Goal: Task Accomplishment & Management: Complete application form

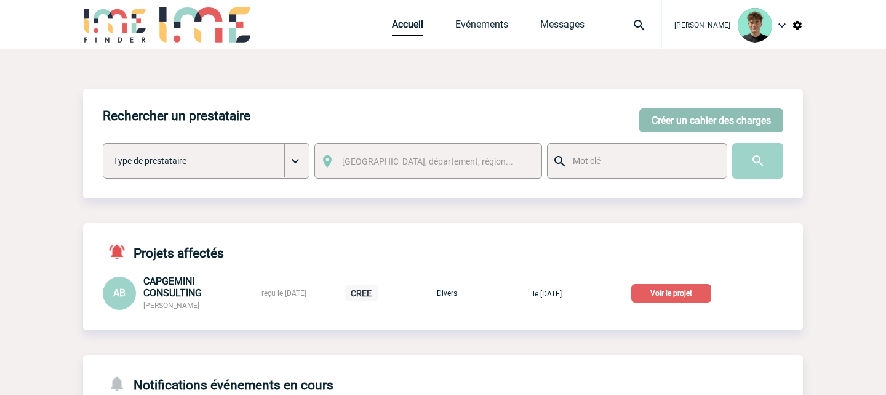
click at [737, 121] on button "Créer un cahier des charges" at bounding box center [712, 120] width 144 height 24
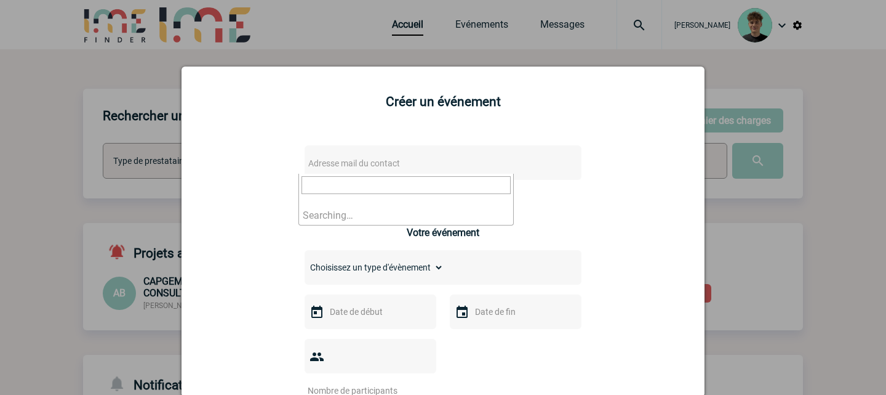
click at [347, 164] on span "Adresse mail du contact" at bounding box center [354, 163] width 92 height 10
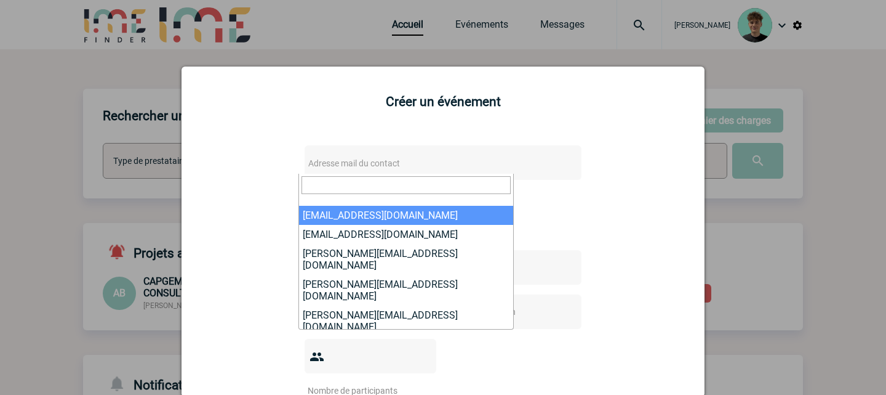
click at [353, 180] on input "search" at bounding box center [406, 185] width 209 height 18
paste input "[PERSON_NAME][EMAIL_ADDRESS][DOMAIN_NAME]"
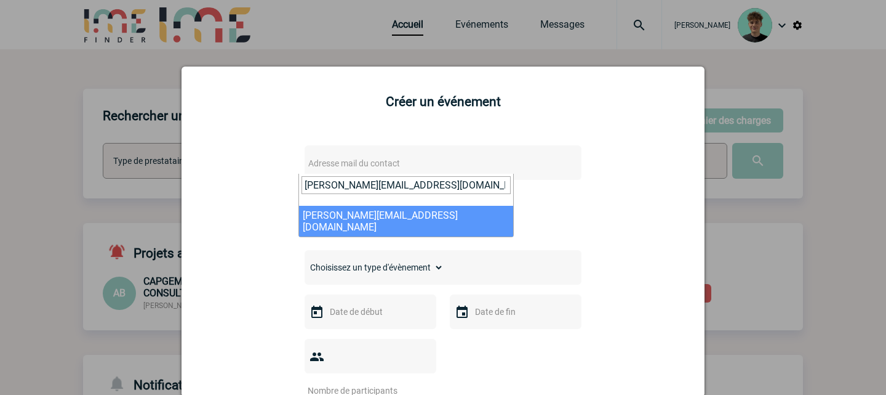
type input "[PERSON_NAME][EMAIL_ADDRESS][DOMAIN_NAME]"
select select "132803"
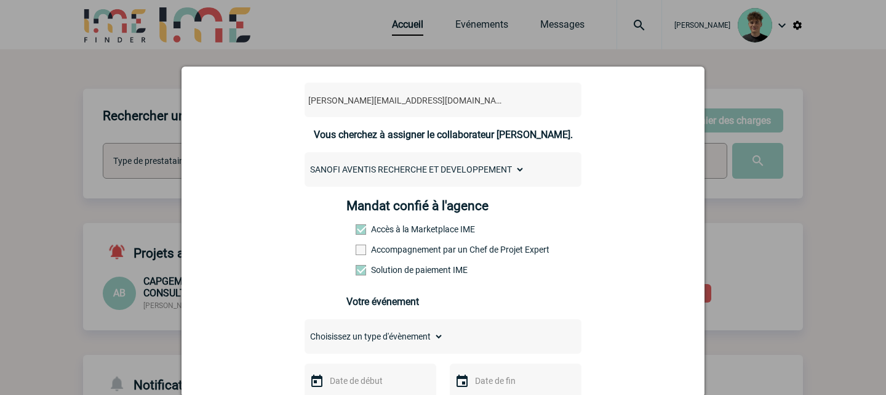
scroll to position [137, 0]
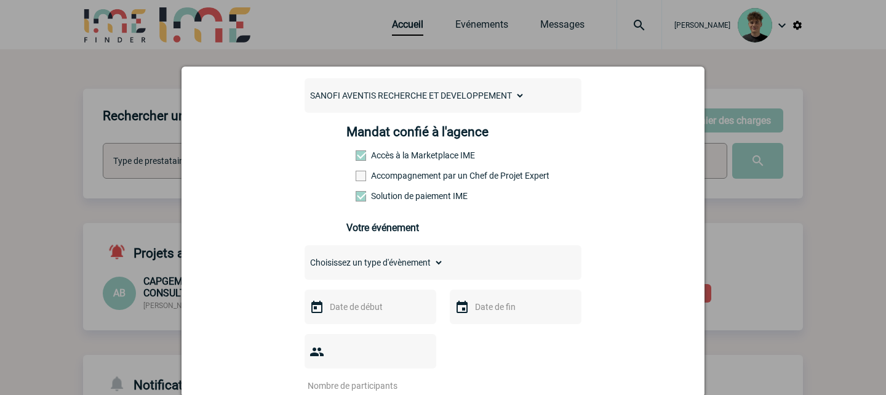
click at [410, 179] on label "Accompagnement par un Chef de Projet Expert" at bounding box center [383, 175] width 54 height 10
click at [0, 0] on input "Accompagnement par un Chef de Projet Expert" at bounding box center [0, 0] width 0 height 0
click at [396, 271] on select "Choisissez un type d'évènement Séminaire avec nuitée Séminaire sans nuitée Repa…" at bounding box center [374, 262] width 139 height 17
select select "3"
click at [305, 262] on select "Choisissez un type d'évènement Séminaire avec nuitée Séminaire sans nuitée Repa…" at bounding box center [374, 262] width 139 height 17
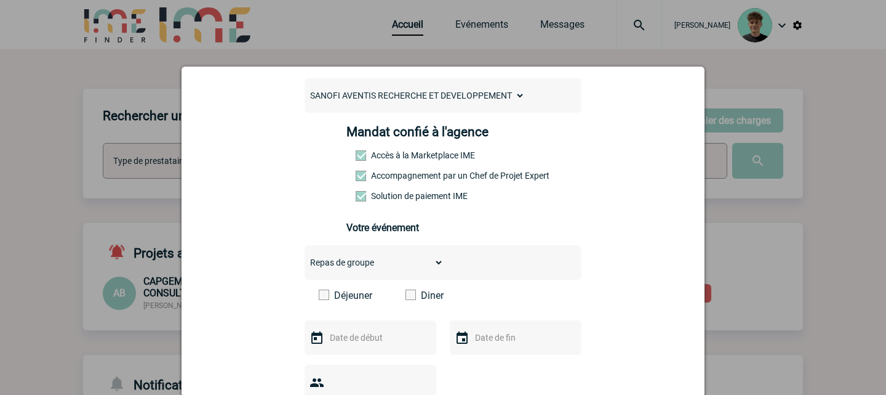
click at [415, 300] on label "Diner" at bounding box center [441, 295] width 71 height 12
click at [0, 0] on input "Diner" at bounding box center [0, 0] width 0 height 0
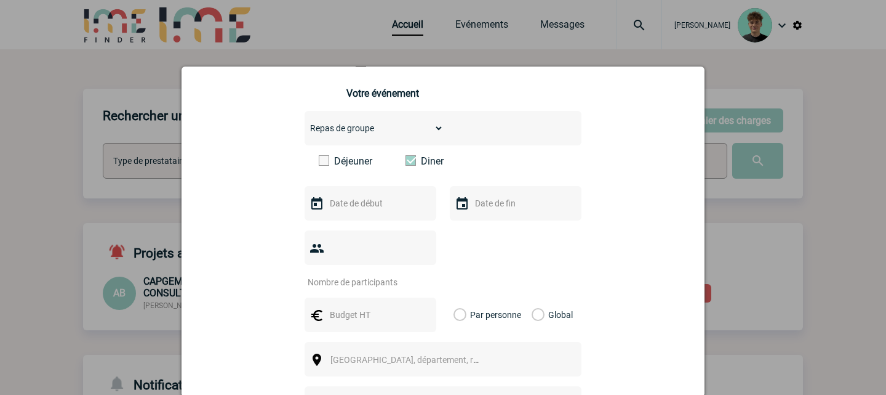
scroll to position [273, 0]
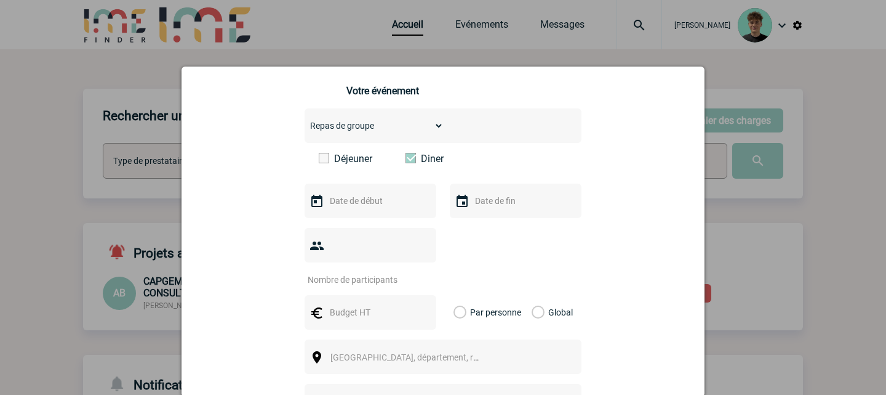
click at [371, 209] on input "text" at bounding box center [369, 201] width 85 height 16
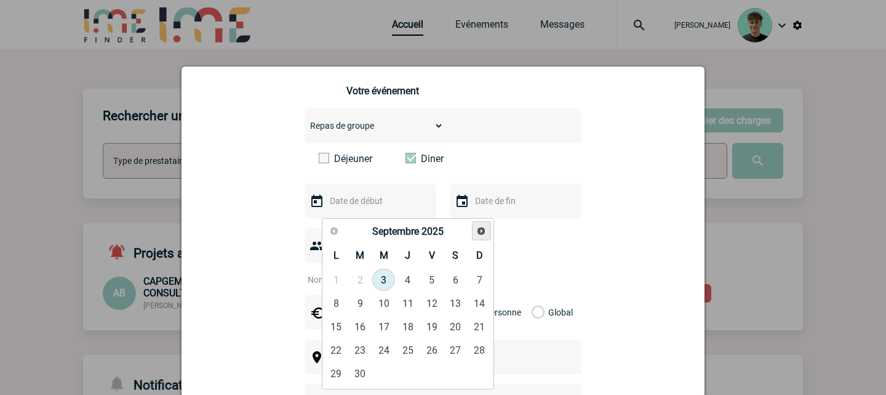
click at [486, 222] on link "Suivant" at bounding box center [481, 230] width 19 height 19
click at [417, 322] on link "16" at bounding box center [407, 326] width 23 height 22
type input "16-10-2025"
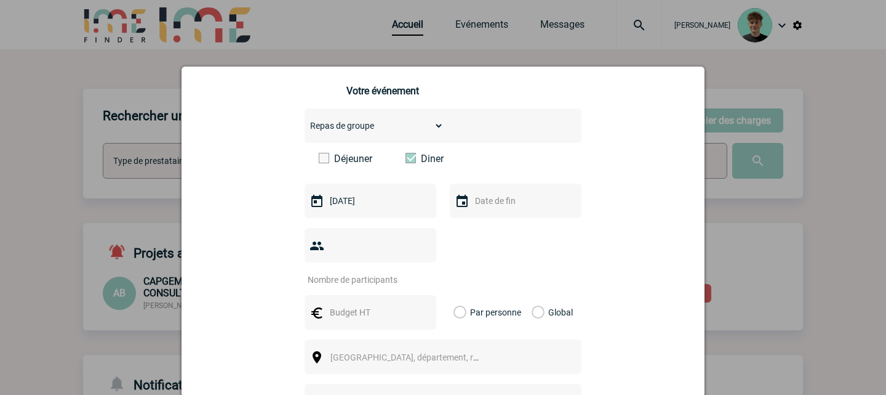
click at [521, 207] on input "text" at bounding box center [514, 201] width 85 height 16
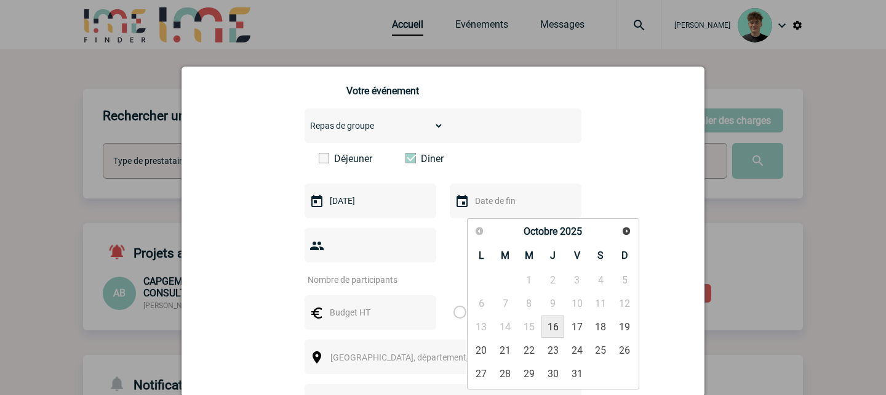
click at [556, 334] on link "16" at bounding box center [553, 326] width 23 height 22
type input "16-10-2025"
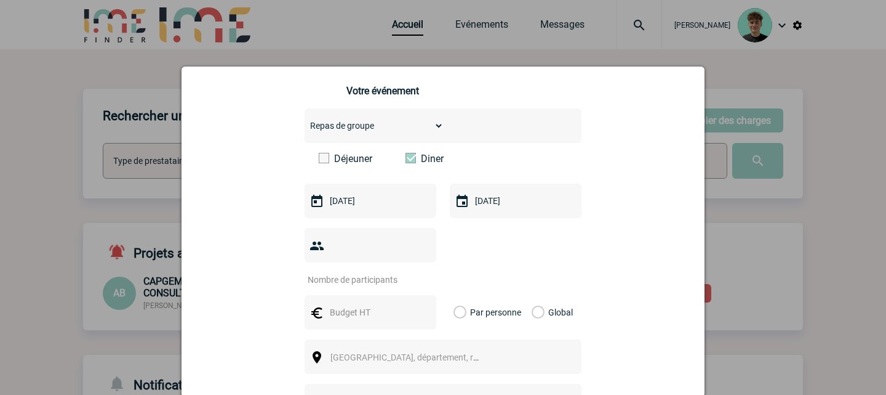
click at [365, 271] on input "number" at bounding box center [363, 279] width 116 height 16
type input "50"
click at [388, 305] on input "text" at bounding box center [369, 312] width 85 height 16
click at [534, 300] on label "Global" at bounding box center [536, 312] width 8 height 34
click at [0, 0] on input "Global" at bounding box center [0, 0] width 0 height 0
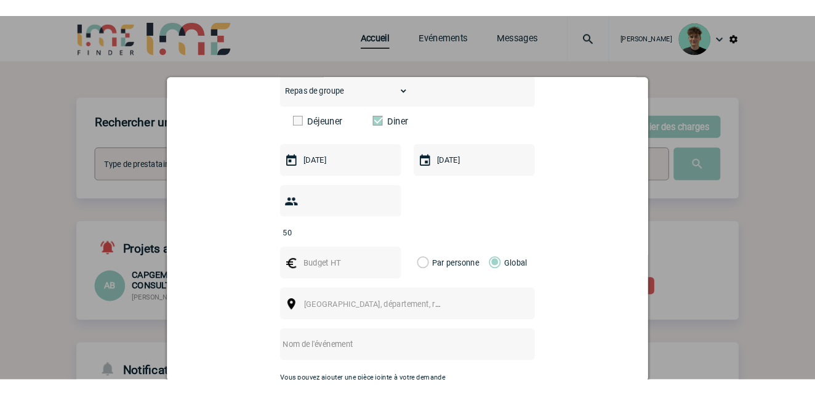
scroll to position [342, 0]
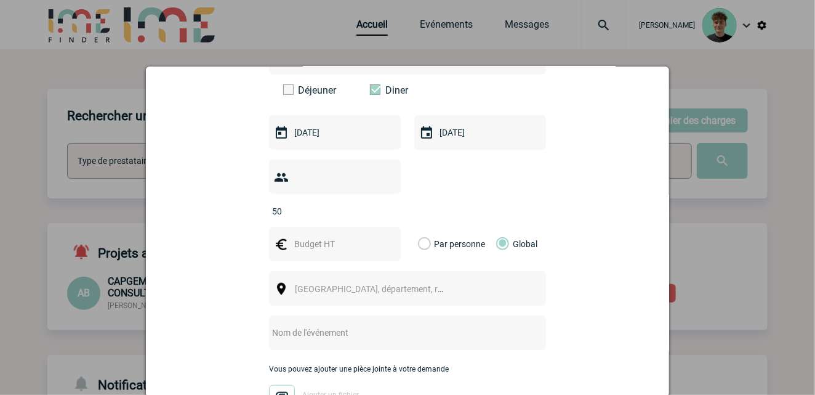
click at [348, 236] on input "text" at bounding box center [333, 244] width 85 height 16
type input "3500"
click at [576, 269] on div "Alexey.Rak@sanofi.com Alexey.Rak@sanofi.com Vous cherchez à assigner le collabo…" at bounding box center [407, 191] width 492 height 798
click at [414, 280] on span "Ville, département, région..." at bounding box center [374, 288] width 169 height 17
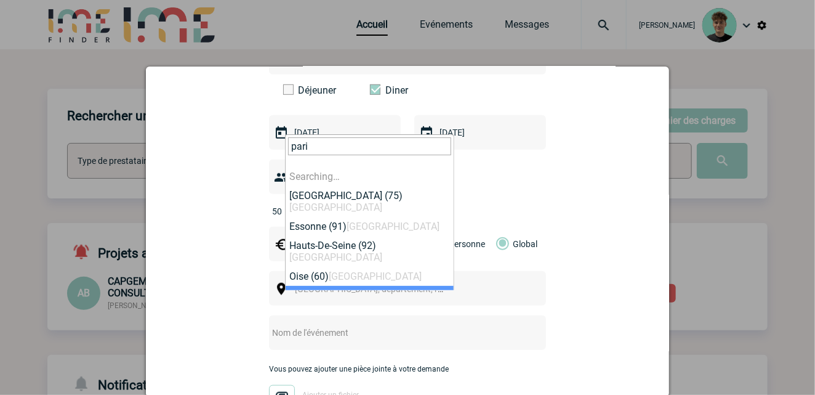
type input "paris"
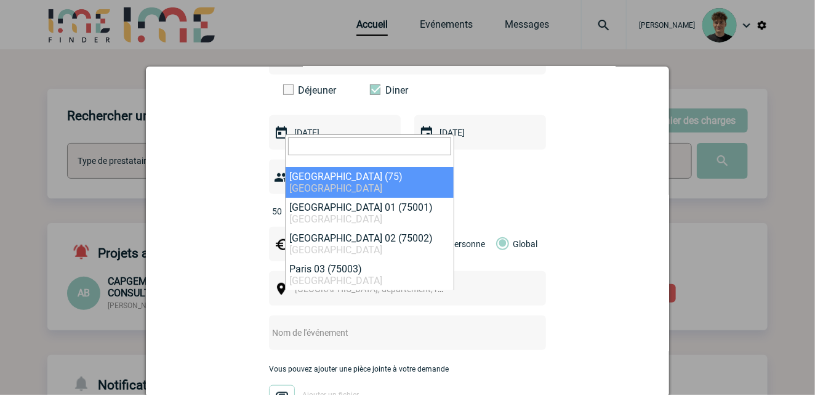
select select "3"
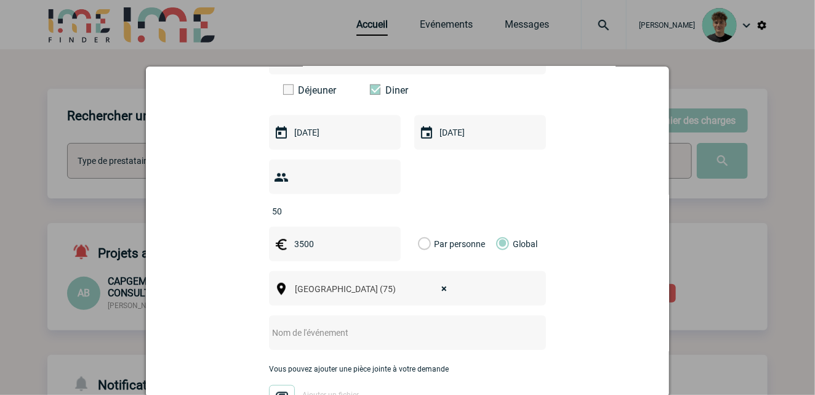
click at [390, 324] on input "text" at bounding box center [391, 332] width 244 height 16
click at [312, 331] on div at bounding box center [407, 332] width 277 height 34
click at [318, 324] on input "text" at bounding box center [391, 332] width 244 height 16
paste input "Dinner on Thursday, October 16th with IME"
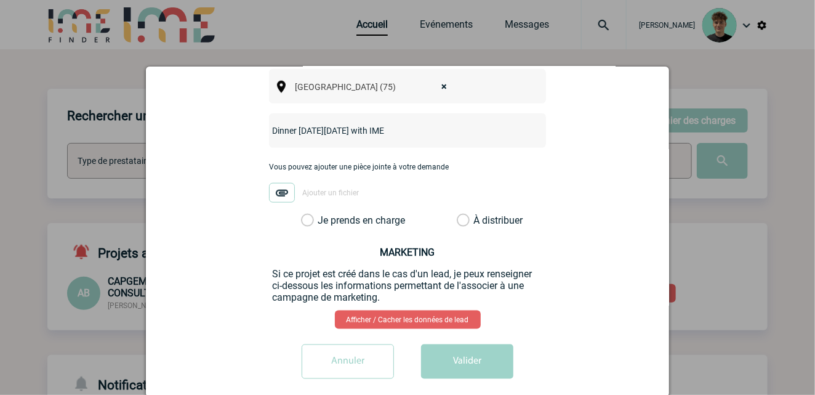
scroll to position [544, 0]
type input "Dinner on Thursday, October 16th with IME"
click at [322, 214] on label "Je prends en charge" at bounding box center [311, 220] width 21 height 12
click at [0, 0] on input "Je prends en charge" at bounding box center [0, 0] width 0 height 0
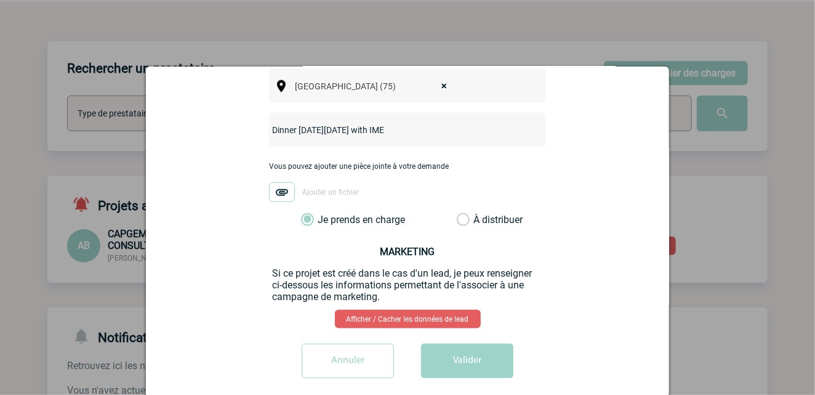
scroll to position [68, 0]
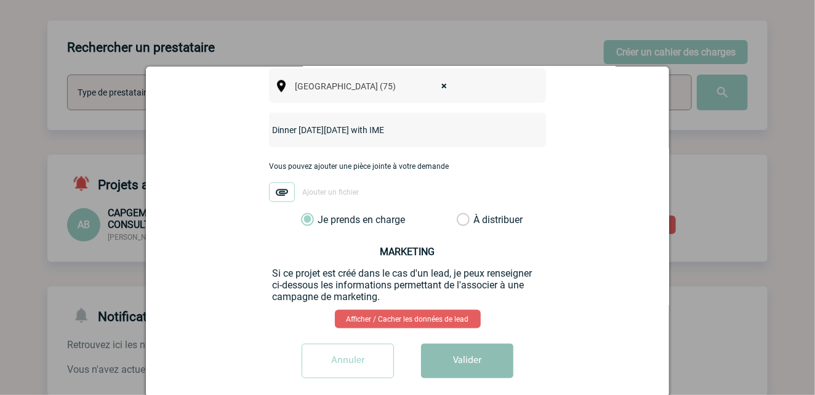
click at [465, 351] on button "Valider" at bounding box center [467, 360] width 92 height 34
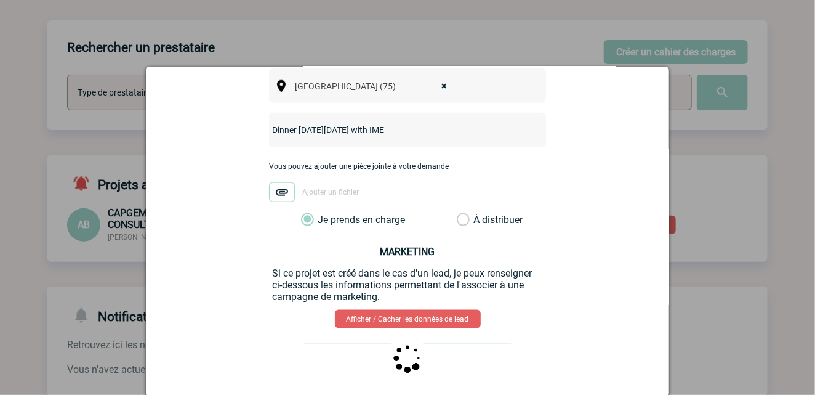
scroll to position [0, 0]
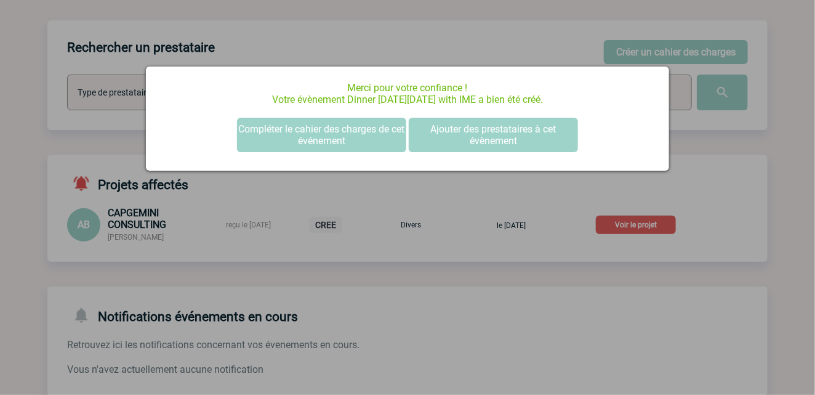
drag, startPoint x: 510, startPoint y: 202, endPoint x: 507, endPoint y: 191, distance: 11.5
click at [510, 201] on div at bounding box center [407, 197] width 815 height 395
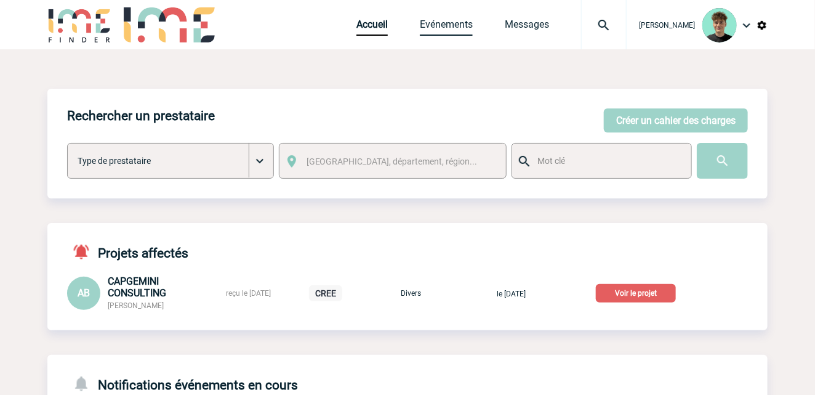
click at [471, 26] on link "Evénements" at bounding box center [446, 26] width 53 height 17
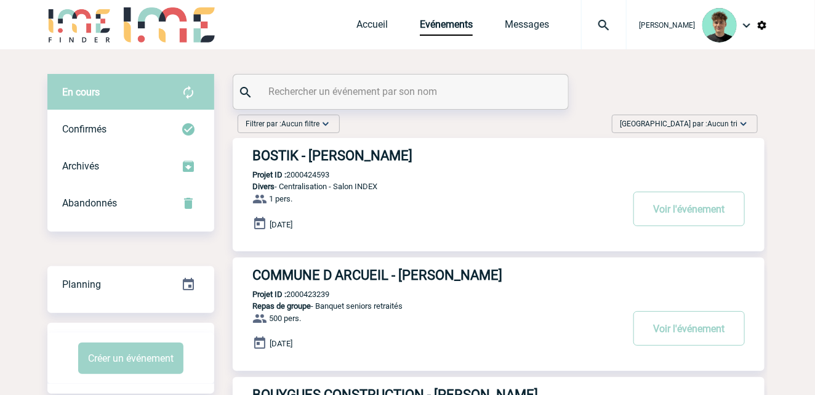
click at [698, 130] on div "Trier par : Aucun tri Aucun tri Date d'événement Date d'événement Date demande …" at bounding box center [685, 123] width 146 height 18
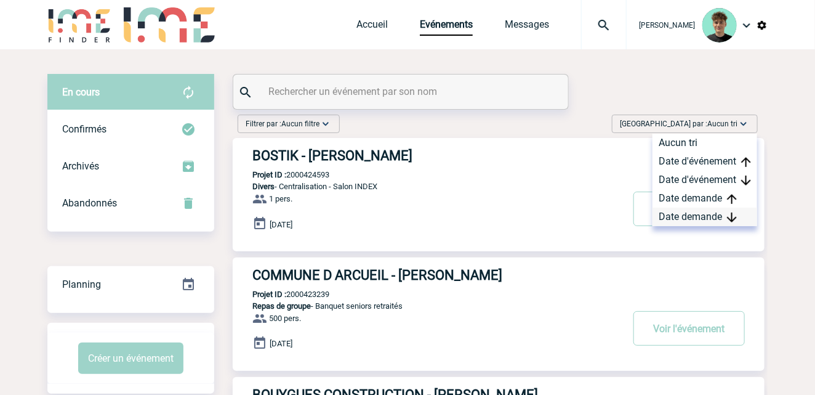
click at [697, 214] on div "Date demande" at bounding box center [704, 216] width 105 height 18
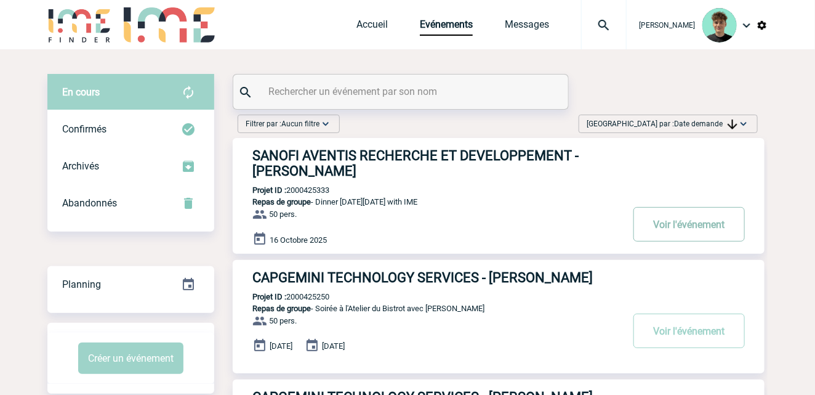
click at [672, 213] on button "Voir l'événement" at bounding box center [688, 224] width 111 height 34
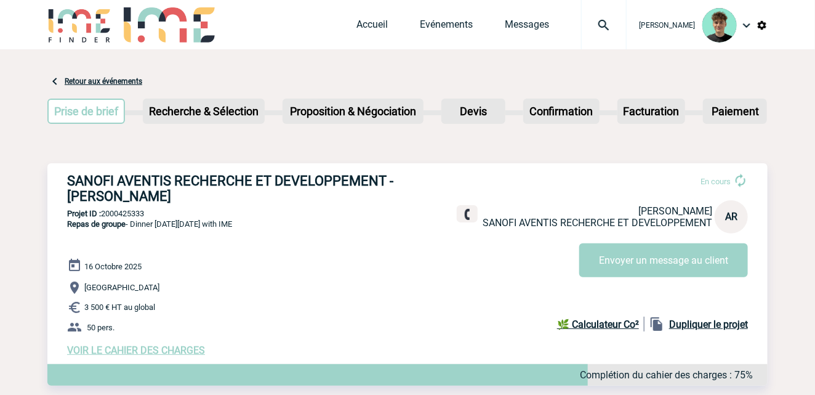
click at [97, 177] on h3 "SANOFI AVENTIS RECHERCHE ET DEVELOPPEMENT - Alexey RAK" at bounding box center [251, 188] width 369 height 31
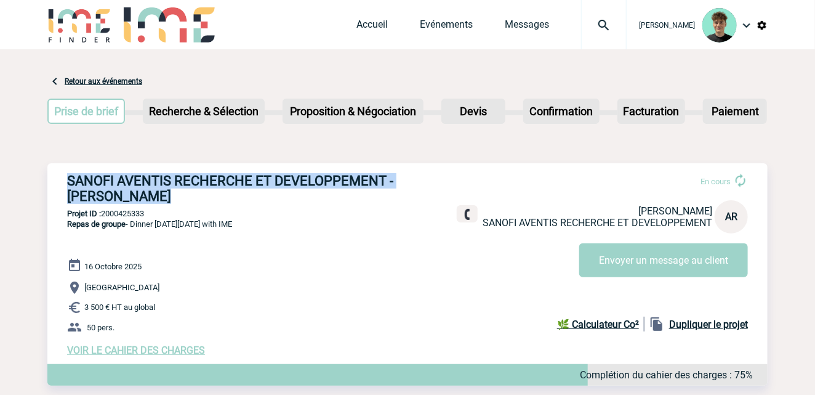
drag, startPoint x: 97, startPoint y: 177, endPoint x: 114, endPoint y: 201, distance: 29.6
click at [114, 201] on h3 "SANOFI AVENTIS RECHERCHE ET DEVELOPPEMENT - Alexey RAK" at bounding box center [251, 188] width 369 height 31
copy div "SANOFI AVENTIS RECHERCHE ET DEVELOPPEMENT - Alexey RAK"
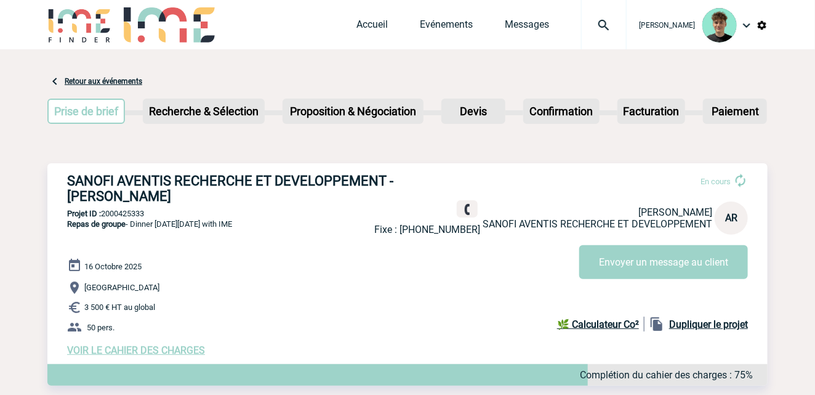
click at [122, 214] on p "Projet ID : 2000425333" at bounding box center [407, 213] width 720 height 9
copy p "2000425333"
click at [219, 268] on div "16 Octobre 2025 Paris 3 500 € HT au global 50 pers. VOIR LE CAHIER DES CHARGES …" at bounding box center [417, 307] width 700 height 98
click at [158, 350] on span "VOIR LE CAHIER DES CHARGES" at bounding box center [136, 350] width 138 height 12
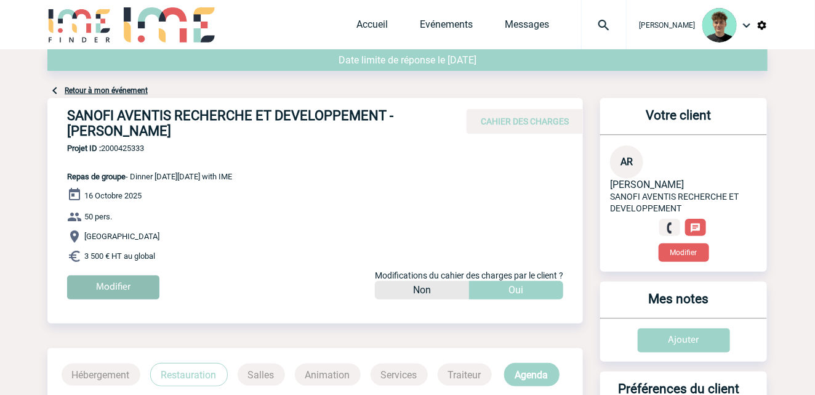
click at [146, 293] on input "Modifier" at bounding box center [113, 287] width 92 height 24
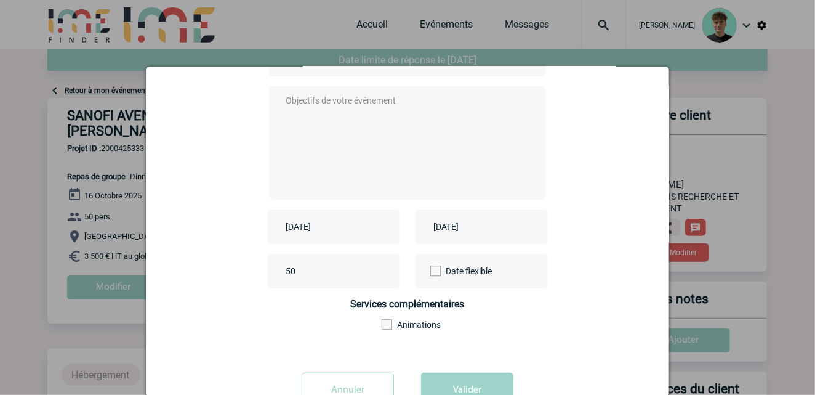
scroll to position [179, 0]
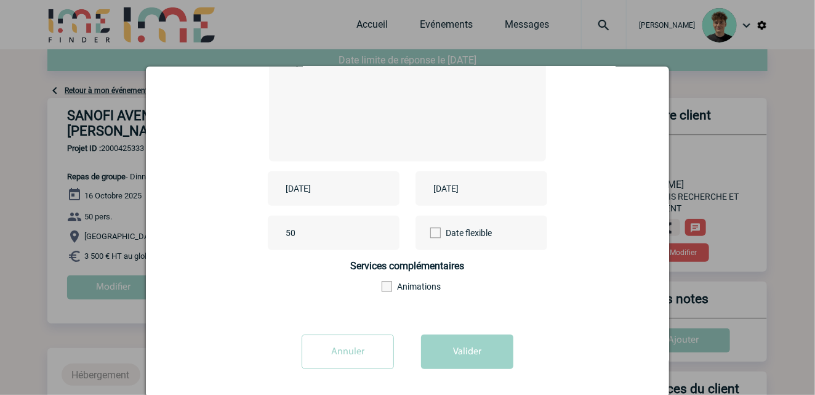
click at [348, 339] on input "Annuler" at bounding box center [348, 351] width 92 height 34
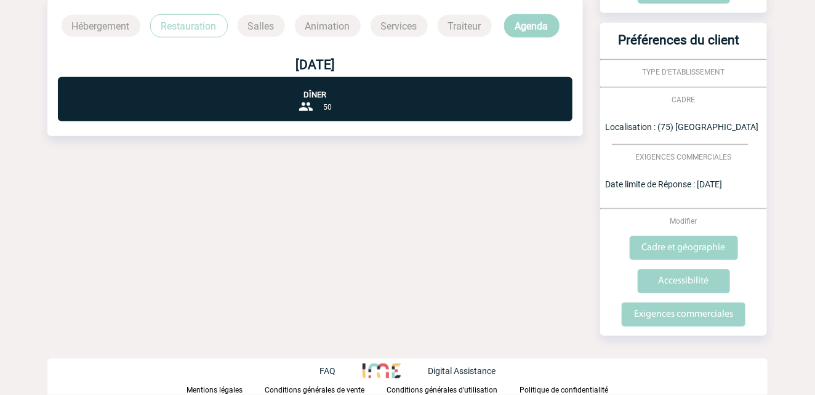
scroll to position [358, 0]
click at [697, 315] on input "Exigences commerciales" at bounding box center [684, 314] width 124 height 24
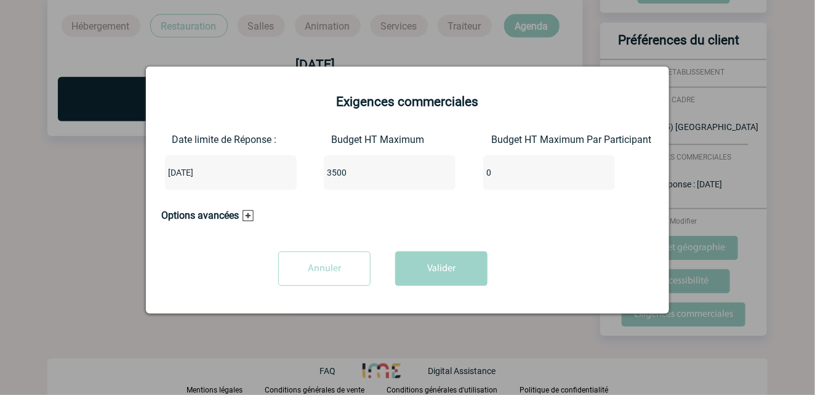
drag, startPoint x: 368, startPoint y: 180, endPoint x: 330, endPoint y: 179, distance: 38.2
click at [330, 179] on input "3500" at bounding box center [382, 172] width 116 height 16
type input "3000"
click at [456, 263] on button "Valider" at bounding box center [441, 268] width 92 height 34
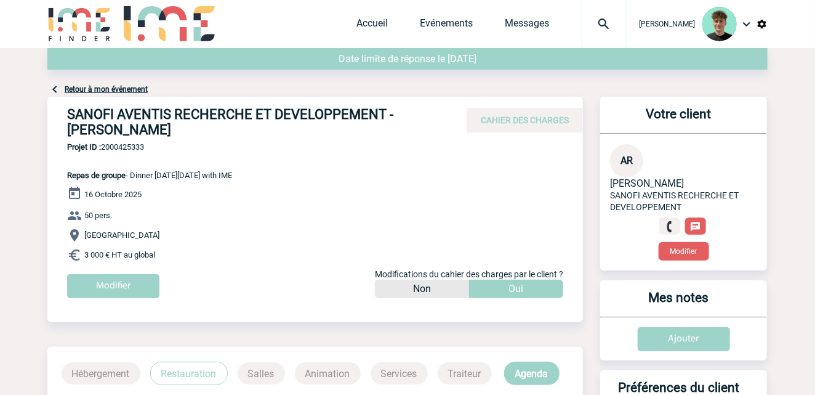
scroll to position [0, 0]
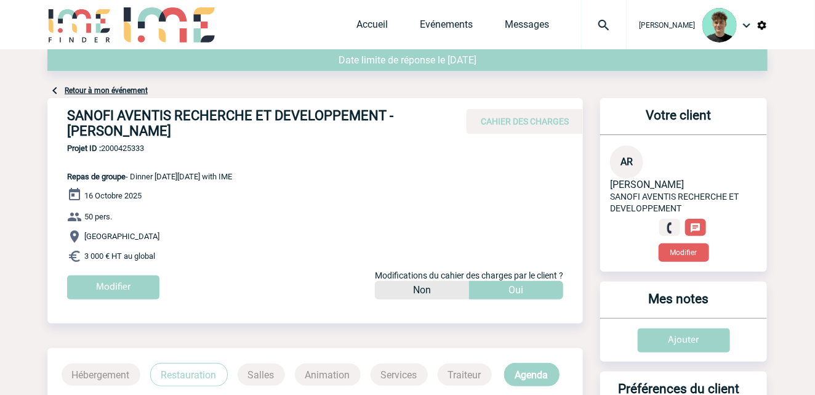
click at [97, 110] on h4 "SANOFI AVENTIS RECHERCHE ET DEVELOPPEMENT - [PERSON_NAME]" at bounding box center [251, 123] width 369 height 31
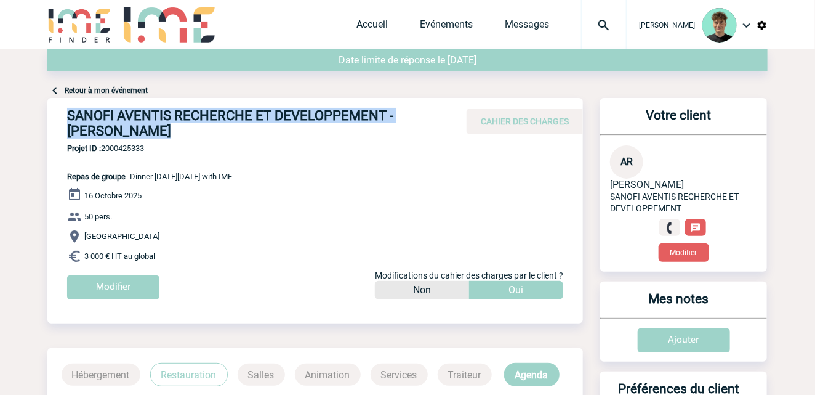
drag, startPoint x: 97, startPoint y: 110, endPoint x: 189, endPoint y: 136, distance: 96.0
click at [189, 136] on h4 "SANOFI AVENTIS RECHERCHE ET DEVELOPPEMENT - [PERSON_NAME]" at bounding box center [251, 123] width 369 height 31
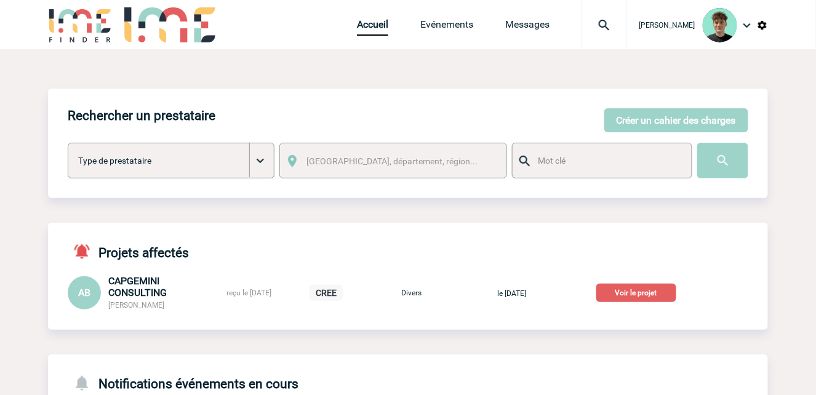
click at [614, 22] on img at bounding box center [604, 25] width 44 height 15
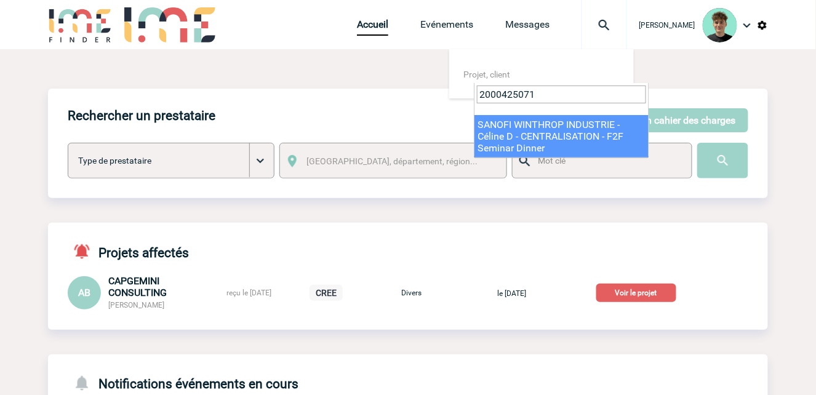
type input "2000425071"
select select "24572"
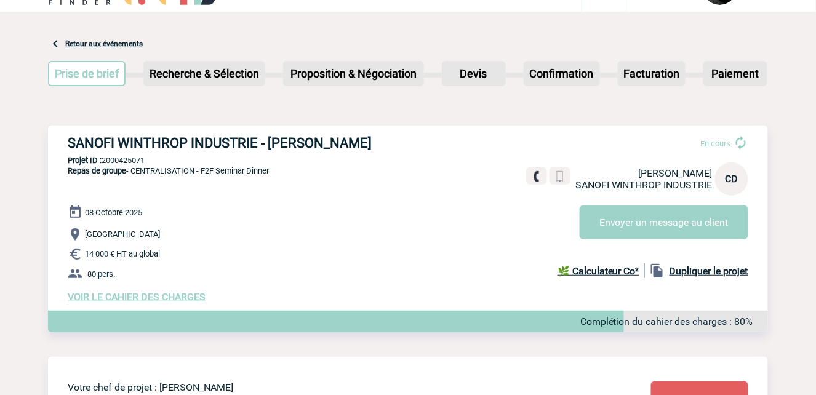
scroll to position [68, 0]
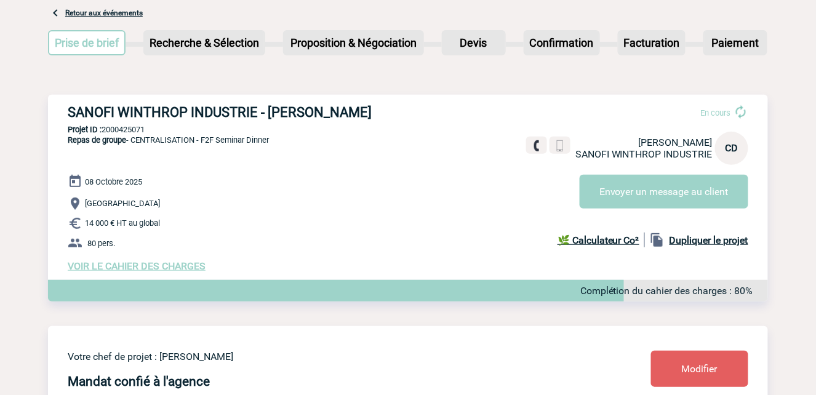
click at [116, 269] on span "VOIR LE CAHIER DES CHARGES" at bounding box center [137, 266] width 138 height 12
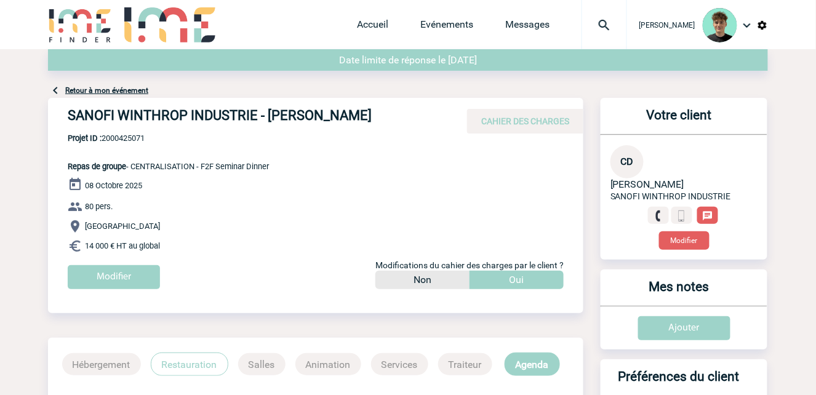
scroll to position [68, 0]
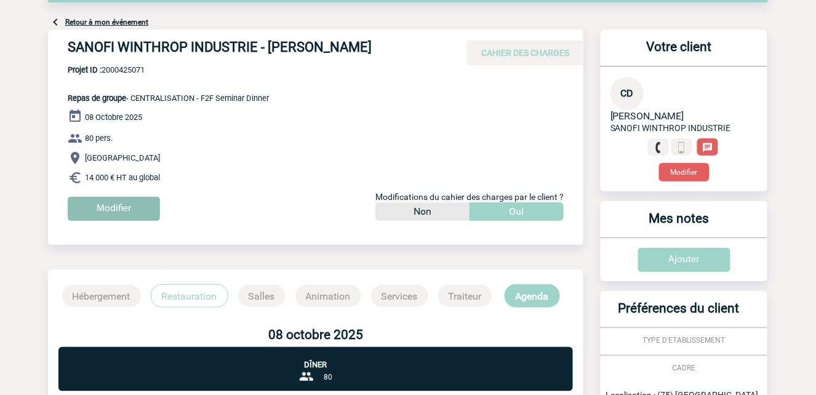
click at [156, 206] on input "Modifier" at bounding box center [114, 209] width 92 height 24
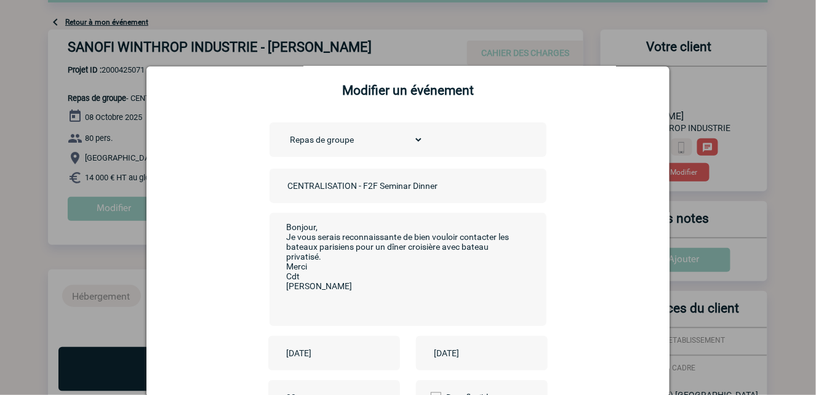
scroll to position [0, 0]
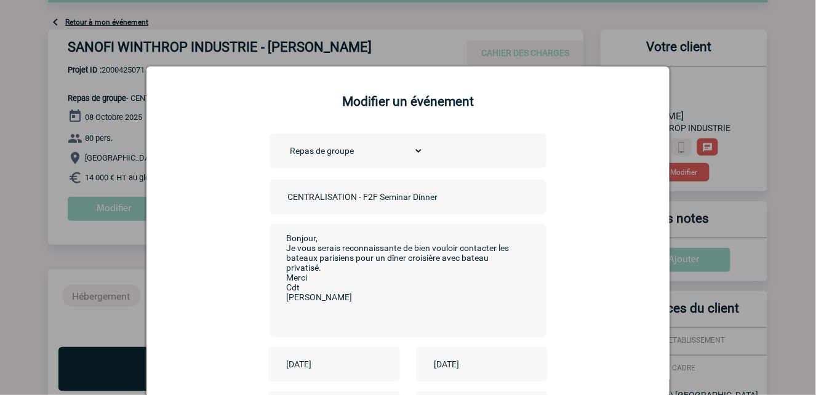
drag, startPoint x: 357, startPoint y: 201, endPoint x: 243, endPoint y: 211, distance: 114.3
click at [243, 211] on div "Choisissez un type d'évènement Séminaire avec nuitée Séminaire sans nuitée Repa…" at bounding box center [408, 316] width 492 height 364
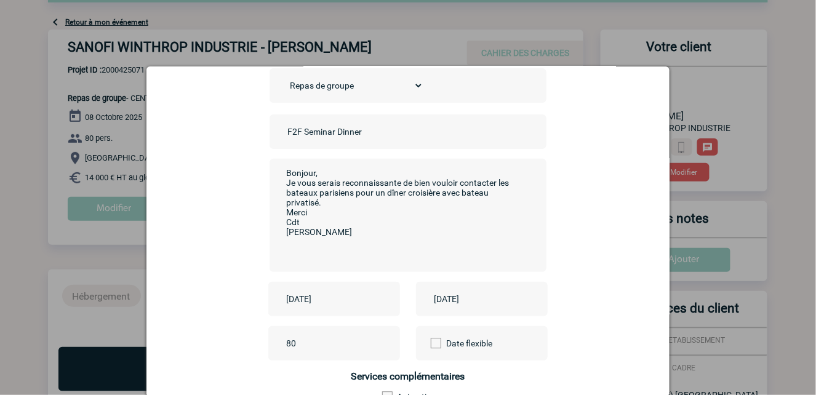
scroll to position [178, 0]
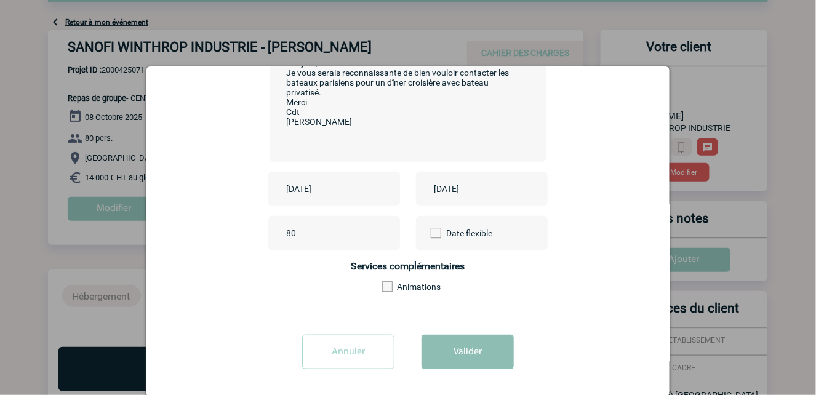
type input "F2F Seminar Dinner"
click at [468, 350] on button "Valider" at bounding box center [468, 352] width 92 height 34
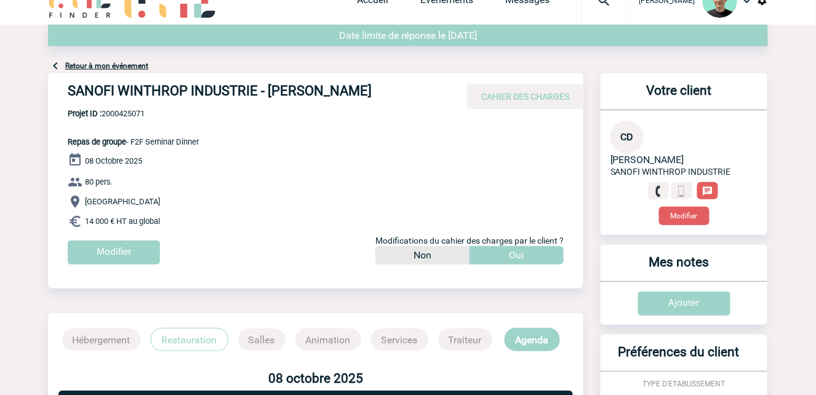
scroll to position [0, 0]
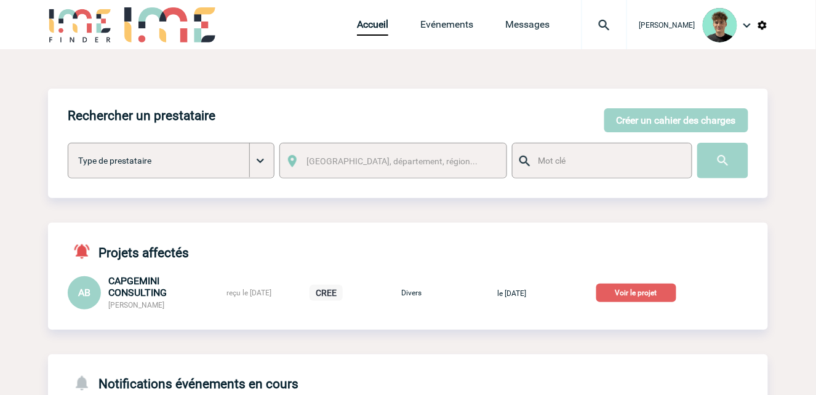
click at [623, 26] on img at bounding box center [604, 25] width 44 height 15
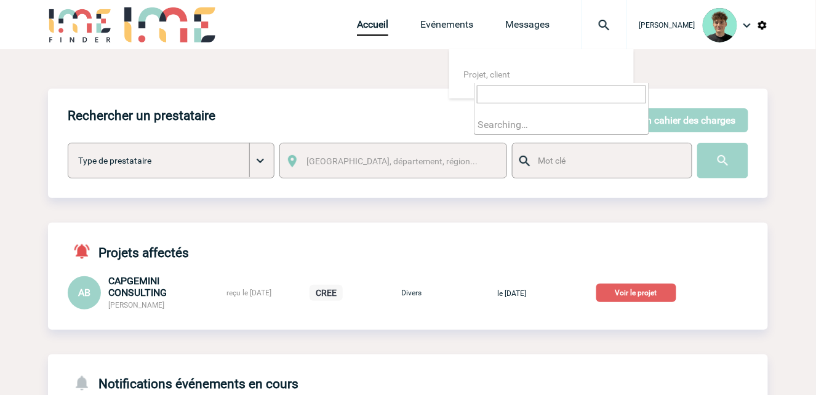
paste input "2000425121"
type input "2000425121"
select select "24622"
